Goal: Task Accomplishment & Management: Manage account settings

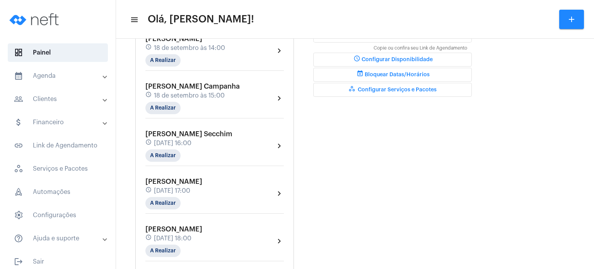
scroll to position [217, 0]
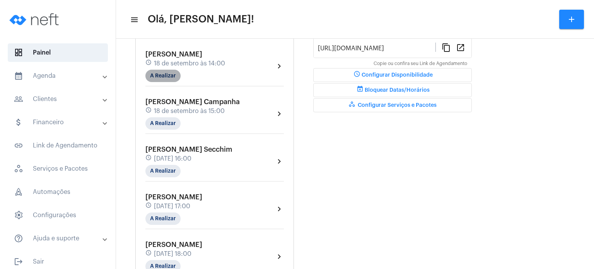
click at [160, 78] on mat-chip "A Realizar" at bounding box center [163, 76] width 35 height 12
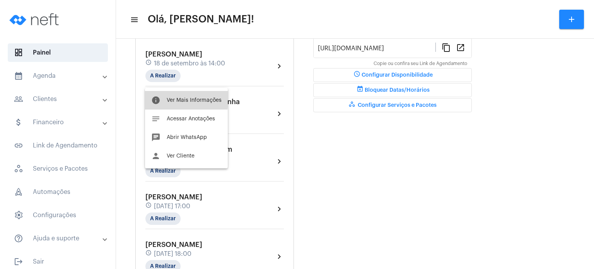
click at [166, 98] on button "info Ver Mais Informações" at bounding box center [186, 100] width 83 height 19
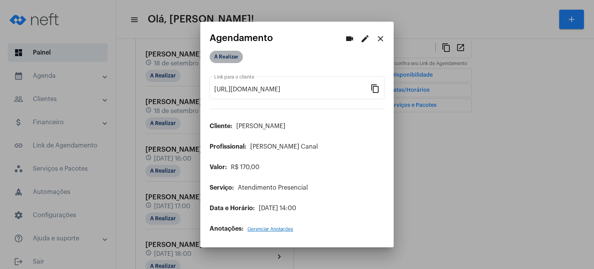
click at [217, 54] on mat-chip "A Realizar" at bounding box center [226, 57] width 33 height 12
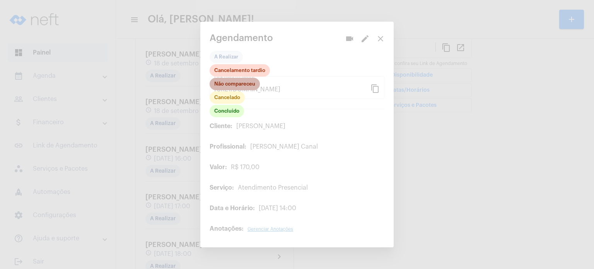
click at [224, 83] on mat-chip "Não compareceu" at bounding box center [235, 84] width 50 height 12
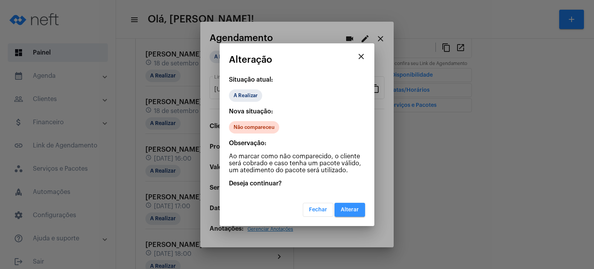
click at [340, 205] on button "Alterar" at bounding box center [350, 210] width 31 height 14
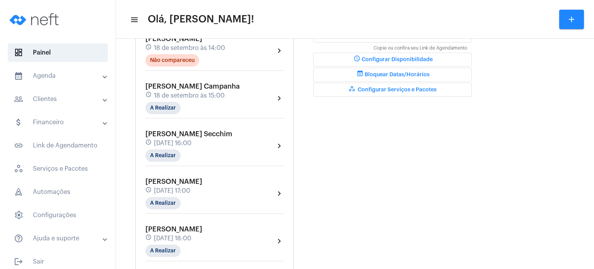
scroll to position [248, 0]
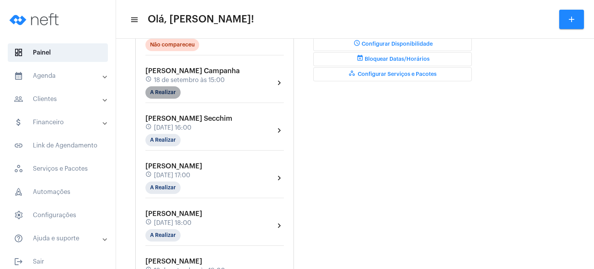
click at [149, 99] on mat-chip "A Realizar" at bounding box center [163, 92] width 35 height 12
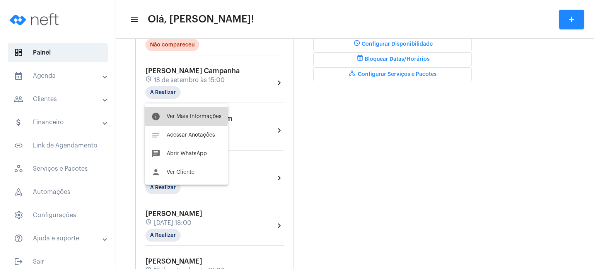
click at [156, 115] on mat-icon "info" at bounding box center [155, 116] width 9 height 9
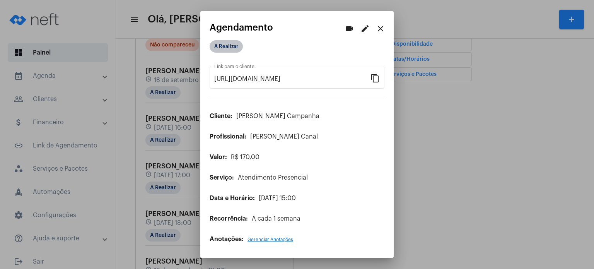
click at [232, 45] on mat-chip "A Realizar" at bounding box center [226, 46] width 33 height 12
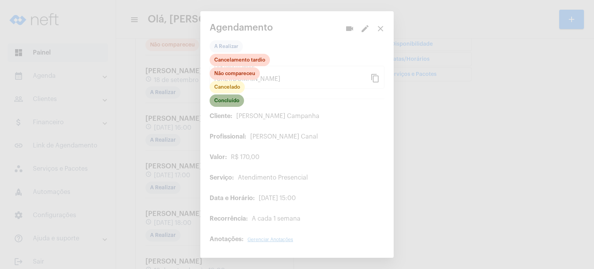
click at [238, 100] on mat-chip "Concluído" at bounding box center [227, 100] width 34 height 12
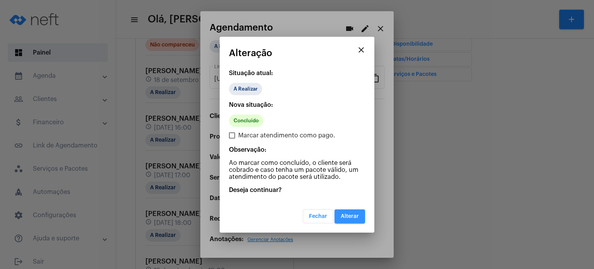
click at [345, 211] on button "Alterar" at bounding box center [350, 216] width 31 height 14
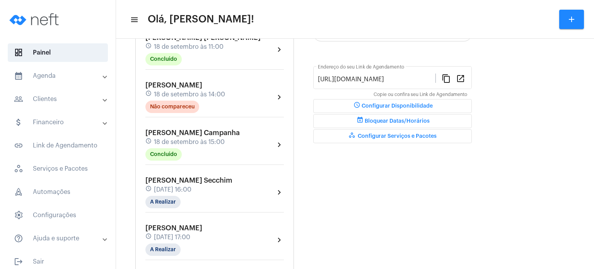
scroll to position [201, 0]
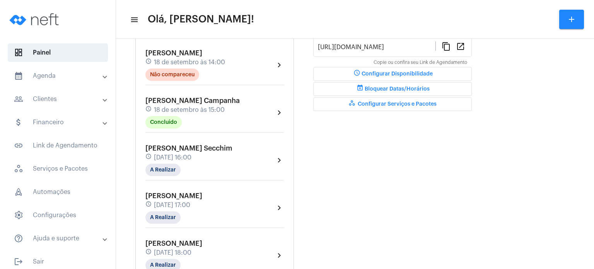
scroll to position [232, 0]
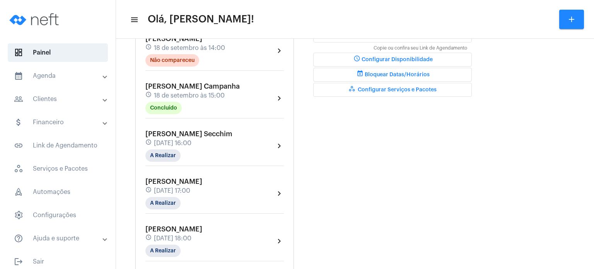
click at [184, 99] on span "18 de setembro às 15:00" at bounding box center [189, 95] width 71 height 7
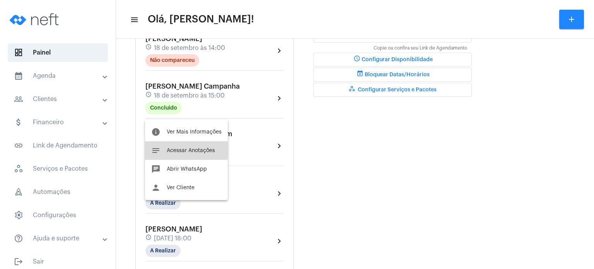
click at [178, 149] on span "Acessar Anotações" at bounding box center [191, 150] width 48 height 5
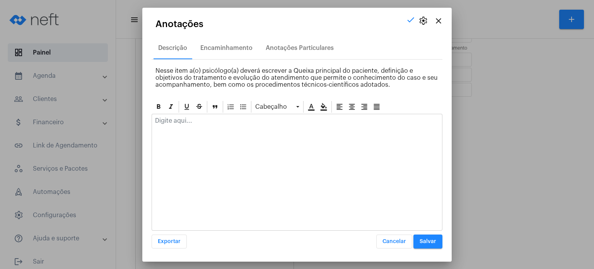
click at [212, 118] on p at bounding box center [297, 120] width 284 height 7
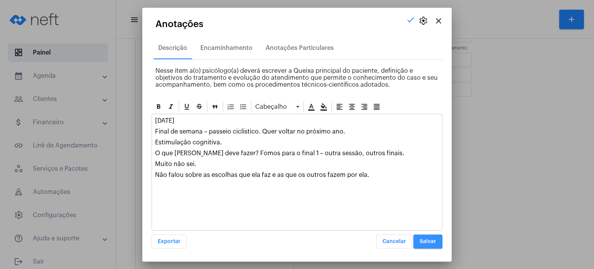
click at [434, 239] on span "Salvar" at bounding box center [428, 241] width 17 height 5
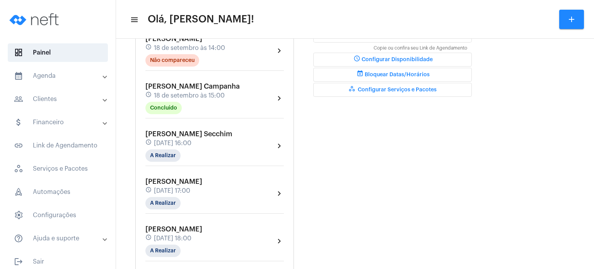
click at [127, 82] on div "Dia Semana Mês Escolher Agendamentos add [PERSON_NAME] schedule [DATE] 09:00 Co…" at bounding box center [355, 192] width 471 height 765
click at [138, 116] on div "Agendamentos add [PERSON_NAME] schedule [DATE] 09:00 Concluído chevron_right [P…" at bounding box center [214, 87] width 159 height 464
click at [132, 177] on div "Dia Semana Mês Escolher Agendamentos add [PERSON_NAME] schedule [DATE] 09:00 Co…" at bounding box center [355, 192] width 471 height 765
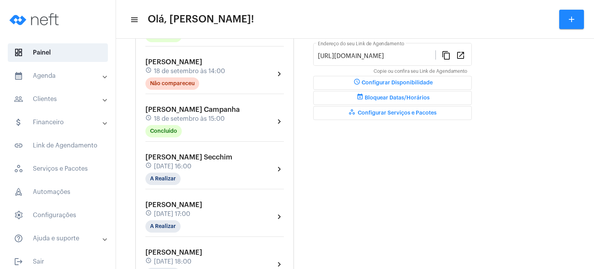
scroll to position [201, 0]
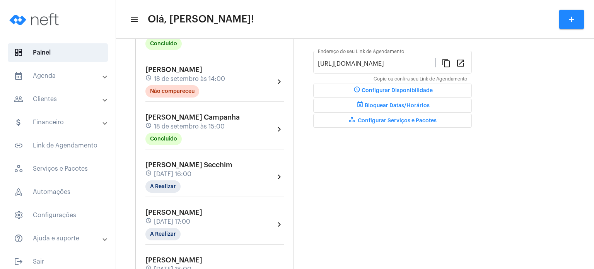
click at [180, 174] on div "[PERSON_NAME] Secchim schedule [DATE] 16:00 A Realizar" at bounding box center [189, 177] width 87 height 32
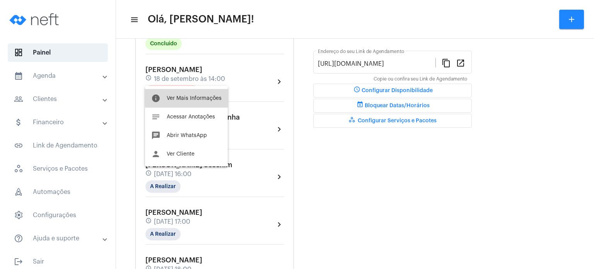
click at [197, 97] on span "Ver Mais Informações" at bounding box center [194, 98] width 55 height 5
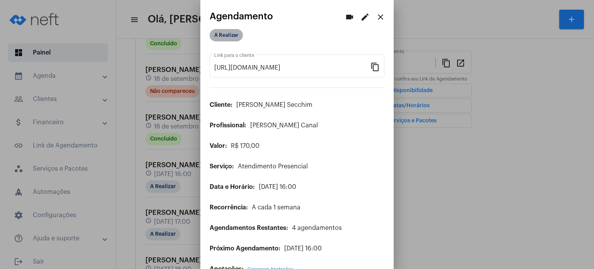
click at [232, 36] on mat-chip "A Realizar" at bounding box center [226, 35] width 33 height 12
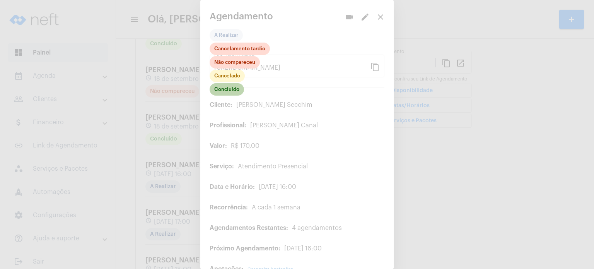
click at [232, 89] on mat-chip "Concluído" at bounding box center [227, 89] width 34 height 12
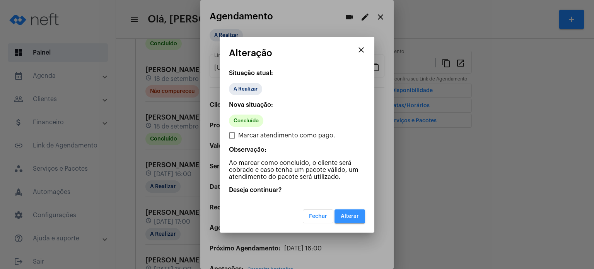
click at [353, 215] on span "Alterar" at bounding box center [350, 216] width 18 height 5
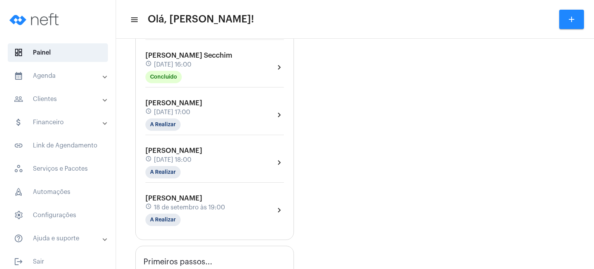
scroll to position [356, 0]
